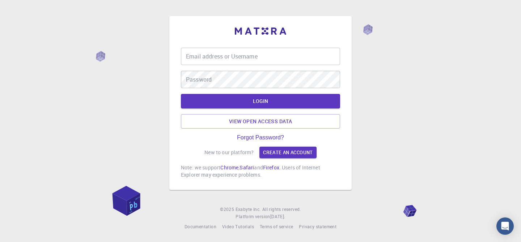
click at [265, 52] on input "Email address or Username" at bounding box center [260, 56] width 159 height 17
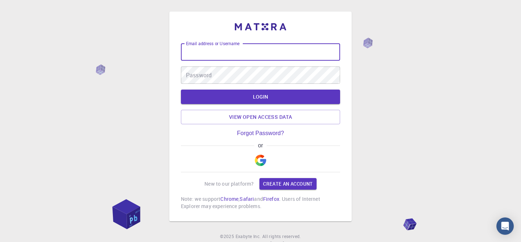
click at [242, 52] on input "Email address or Username" at bounding box center [260, 51] width 159 height 17
click at [263, 157] on img "button" at bounding box center [261, 161] width 12 height 12
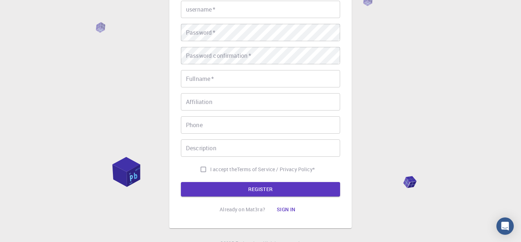
scroll to position [96, 0]
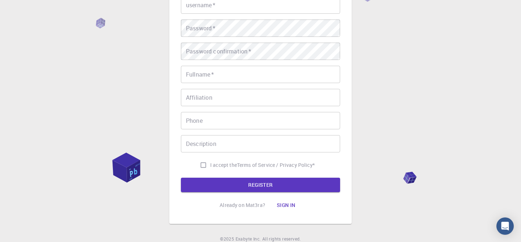
click at [202, 165] on input "I accept the Terms of Service / Privacy Policy *" at bounding box center [204, 166] width 14 height 14
checkbox input "true"
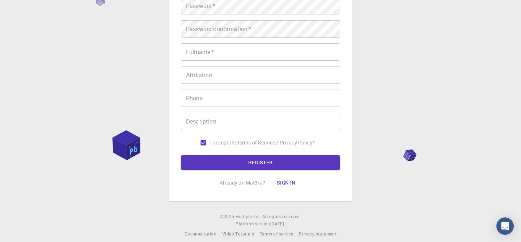
scroll to position [127, 0]
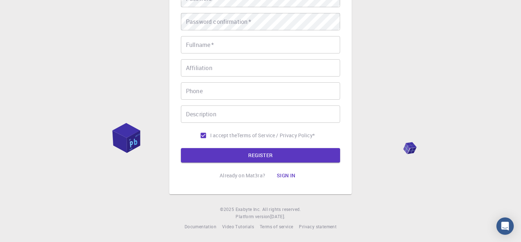
click at [286, 174] on button "Sign in" at bounding box center [286, 176] width 30 height 14
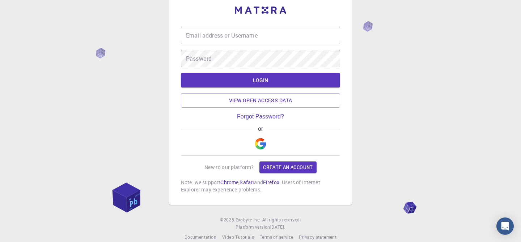
scroll to position [28, 0]
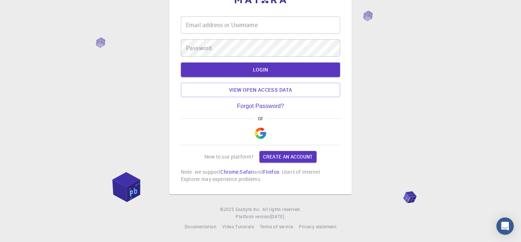
click at [261, 130] on img "button" at bounding box center [261, 134] width 12 height 12
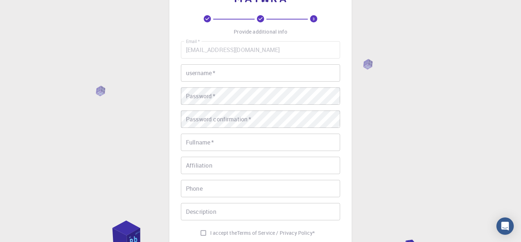
scroll to position [127, 0]
